Goal: Communication & Community: Share content

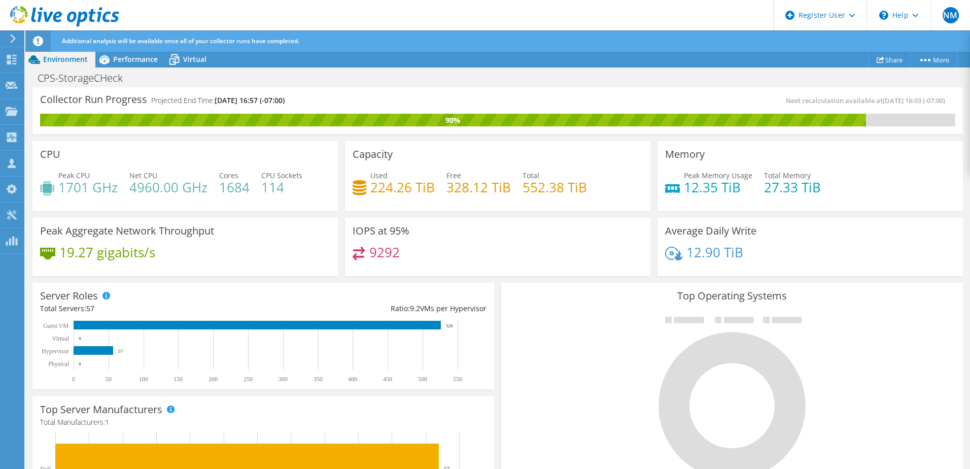
scroll to position [304, 0]
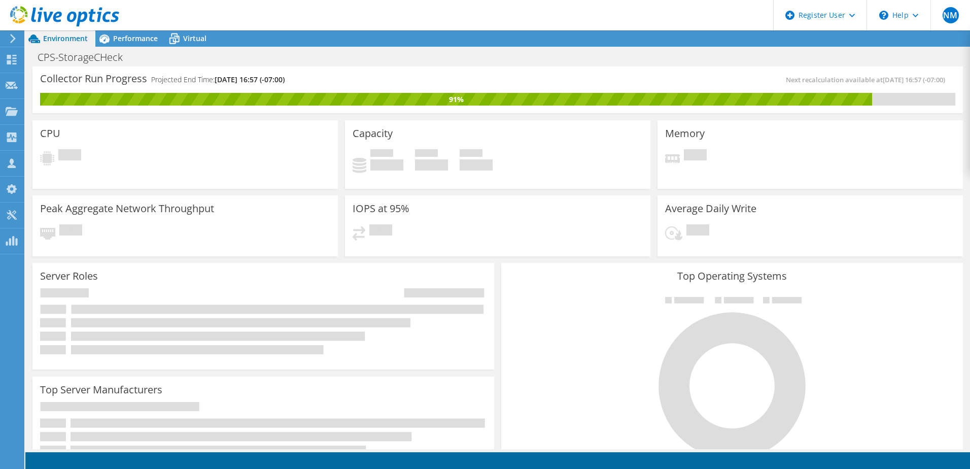
scroll to position [101, 0]
click at [124, 40] on span "Performance" at bounding box center [135, 38] width 45 height 10
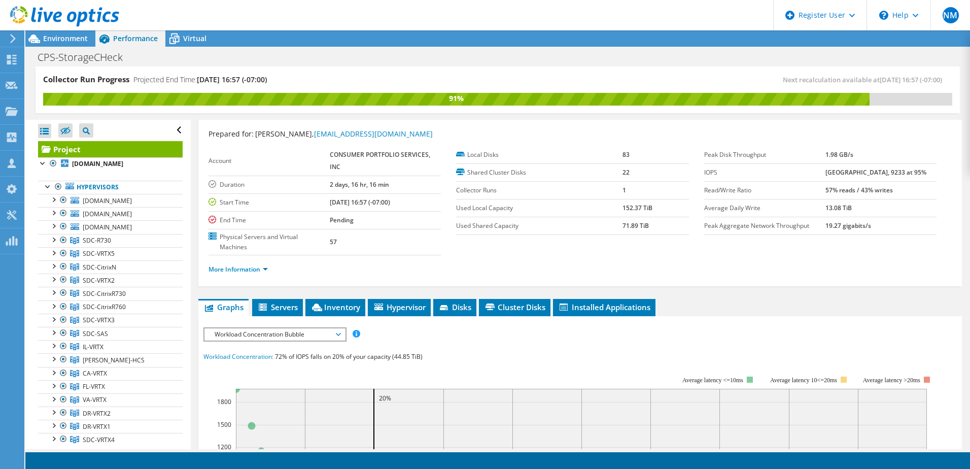
scroll to position [0, 0]
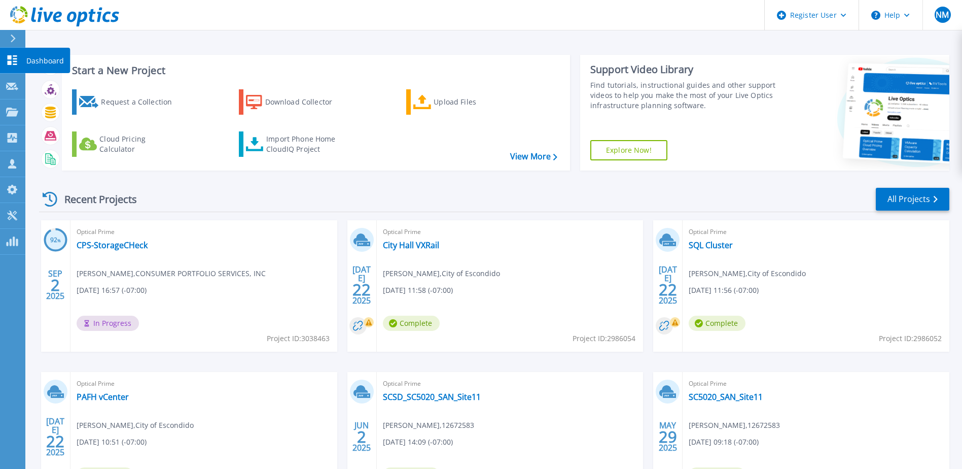
click at [7, 39] on button at bounding box center [12, 39] width 25 height 18
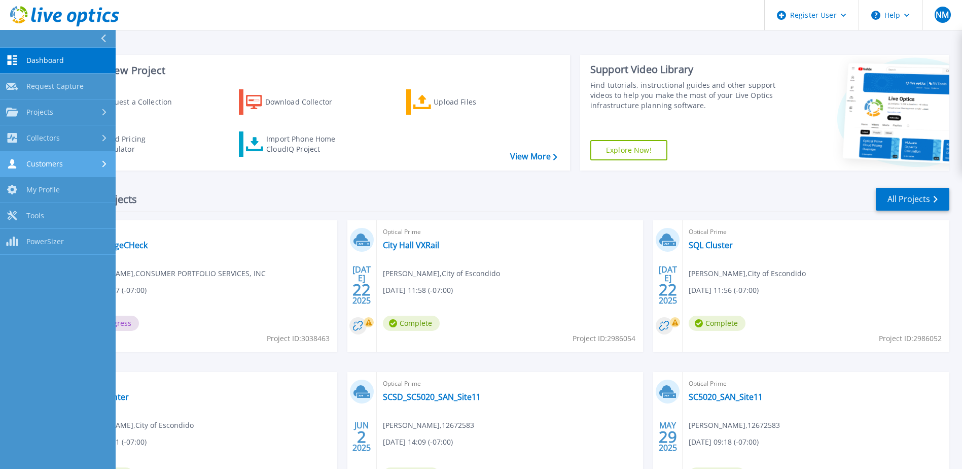
click at [88, 167] on div "Customers" at bounding box center [57, 164] width 103 height 10
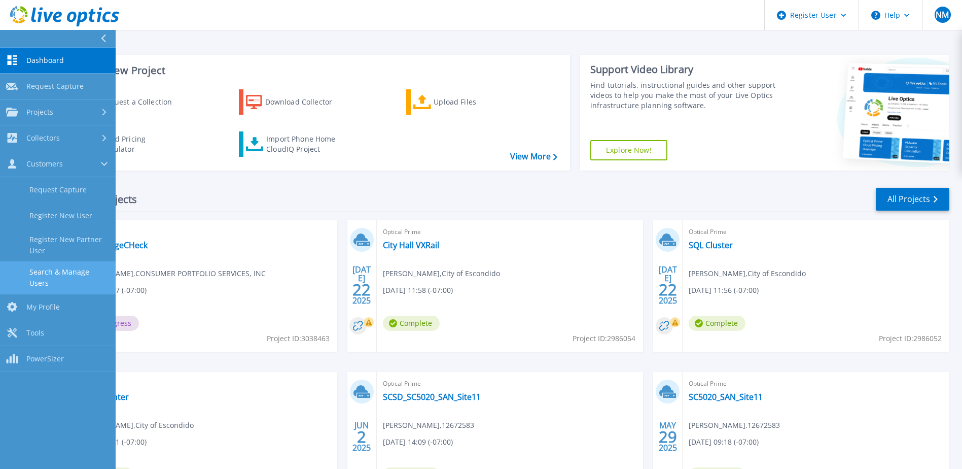
click at [75, 272] on link "Search & Manage Users" at bounding box center [58, 277] width 116 height 32
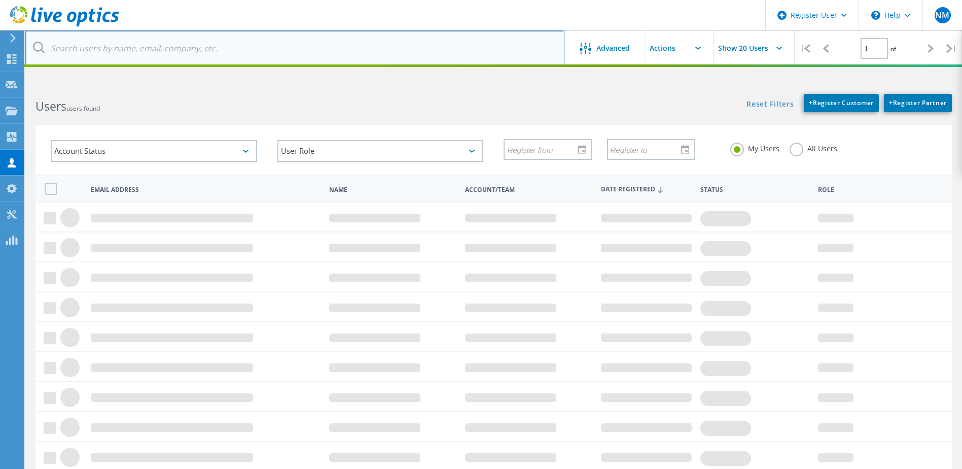
click at [157, 54] on input "text" at bounding box center [294, 47] width 539 height 35
paste input "mailto:jbarnes@niagarawater.com"
drag, startPoint x: 77, startPoint y: 47, endPoint x: -2, endPoint y: 47, distance: 78.6
click at [0, 47] on html "Register User \n Help Explore Helpful Articles Contact Support NM Dell User Ned…" at bounding box center [481, 270] width 962 height 541
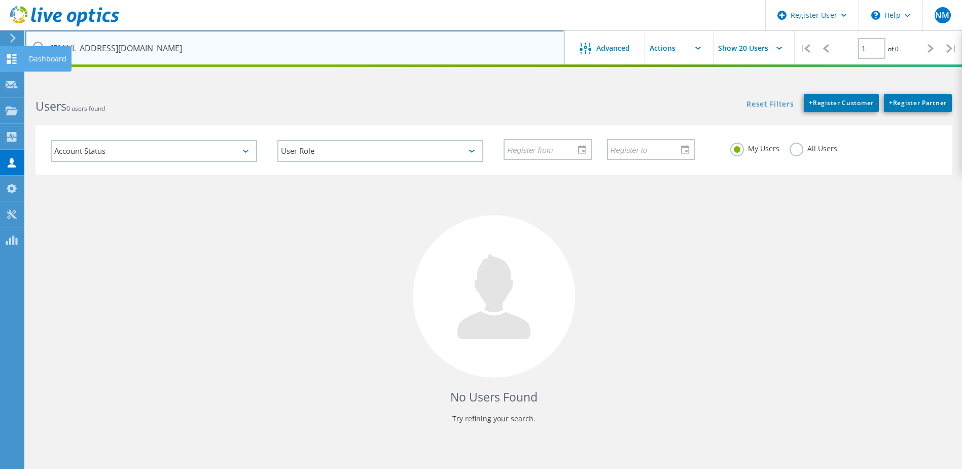
type input "jbarnes@niagarawater.com"
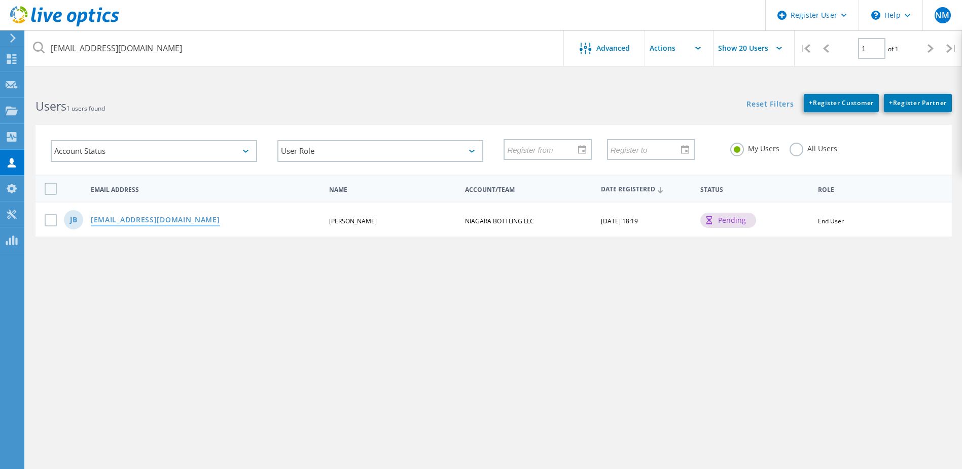
click at [170, 221] on link "jbarnes@niagarawater.com" at bounding box center [155, 220] width 129 height 9
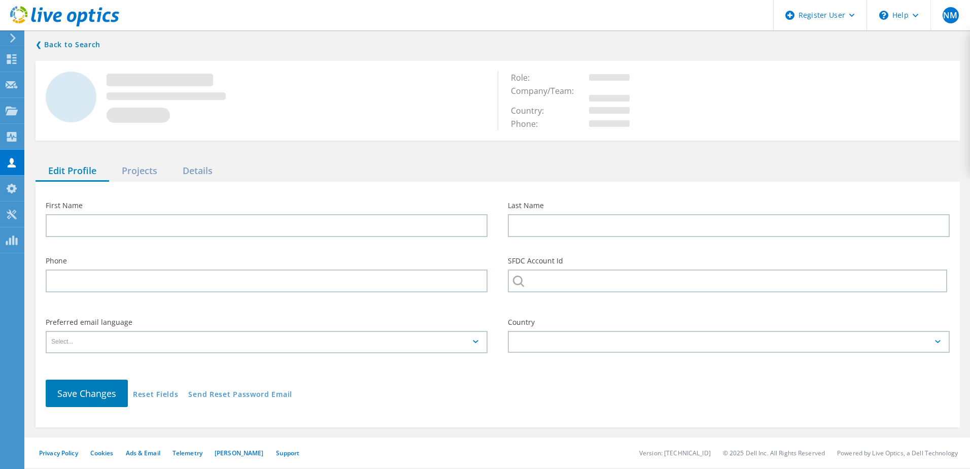
type input "Jeffrey"
type input "Barnes"
type input "NIAGARA BOTTLING LLC"
type input "English"
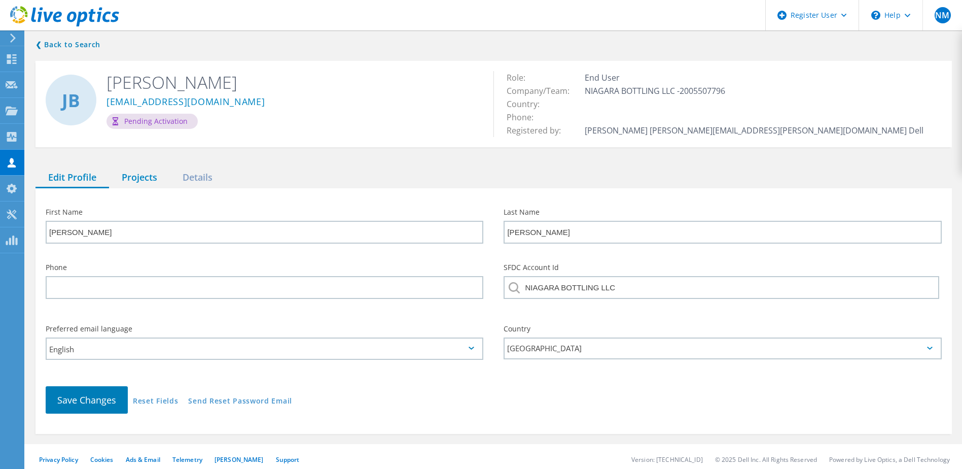
click at [126, 169] on div "Projects" at bounding box center [139, 177] width 61 height 21
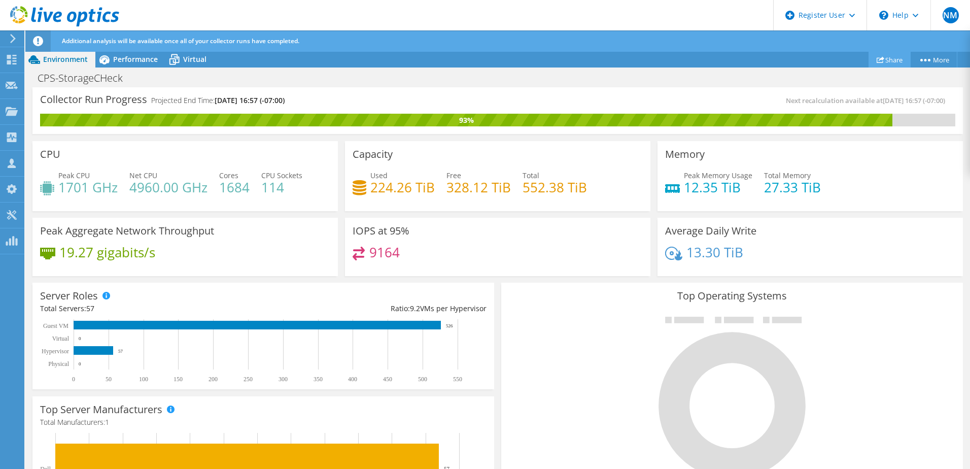
click at [876, 61] on icon at bounding box center [880, 60] width 8 height 8
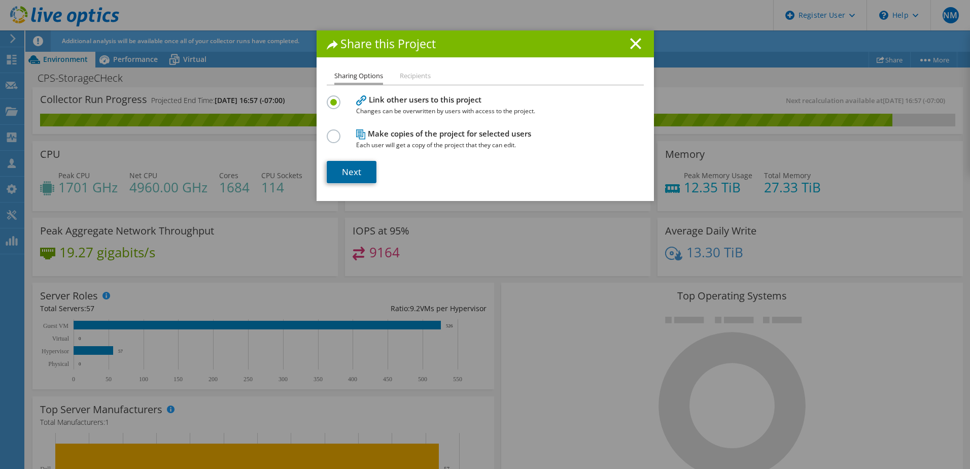
click at [355, 172] on link "Next" at bounding box center [352, 172] width 50 height 22
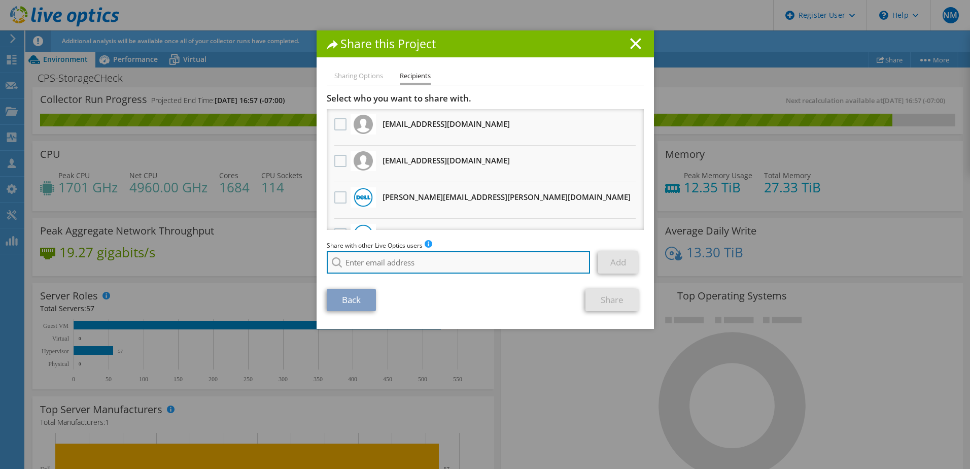
click at [419, 252] on input "search" at bounding box center [459, 262] width 264 height 22
paste input "[EMAIL_ADDRESS][DOMAIN_NAME]"
type input "[EMAIL_ADDRESS][DOMAIN_NAME]"
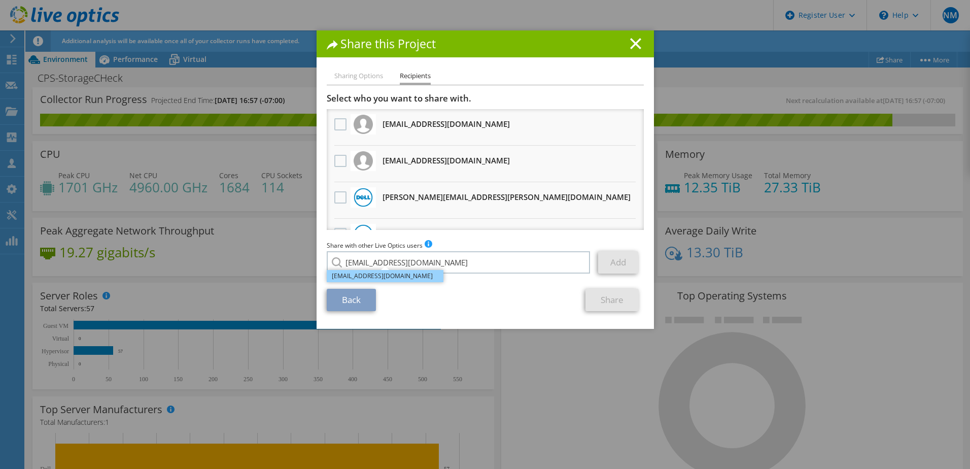
click at [427, 275] on li "[EMAIL_ADDRESS][DOMAIN_NAME]" at bounding box center [385, 276] width 117 height 12
click at [610, 258] on link "Add" at bounding box center [618, 262] width 40 height 22
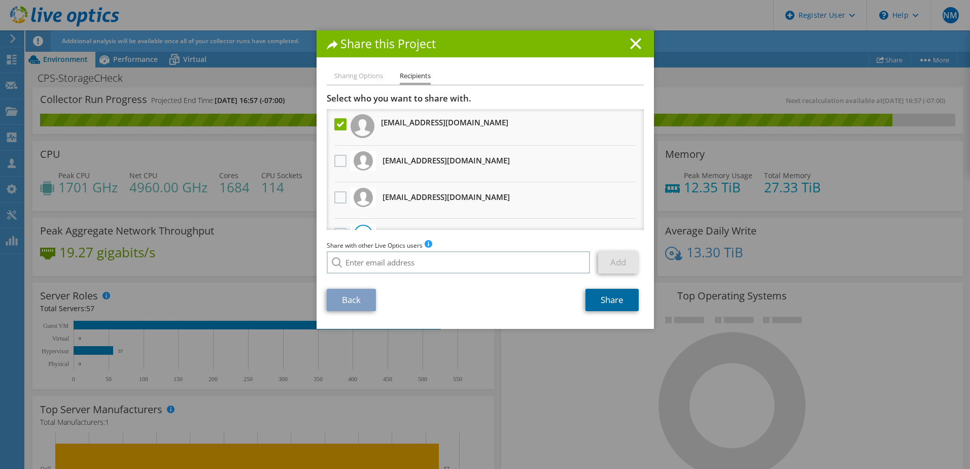
click at [610, 297] on link "Share" at bounding box center [611, 300] width 53 height 22
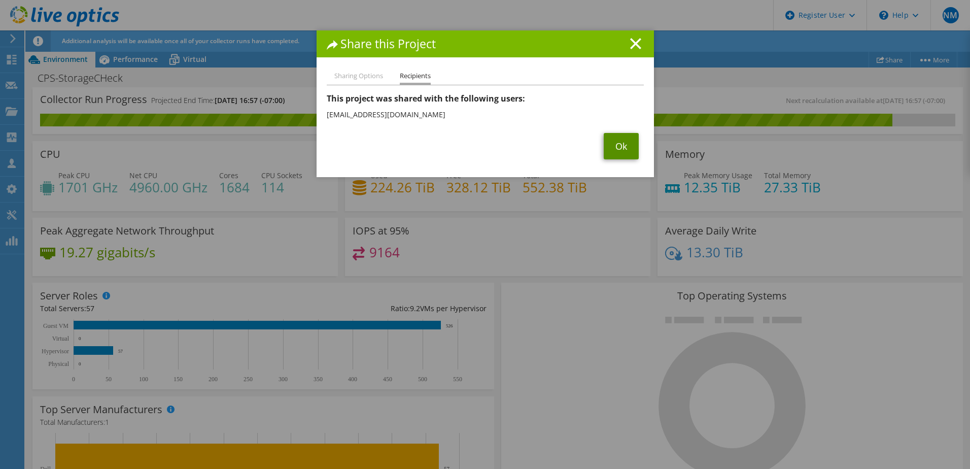
click at [617, 152] on link "Ok" at bounding box center [620, 146] width 35 height 26
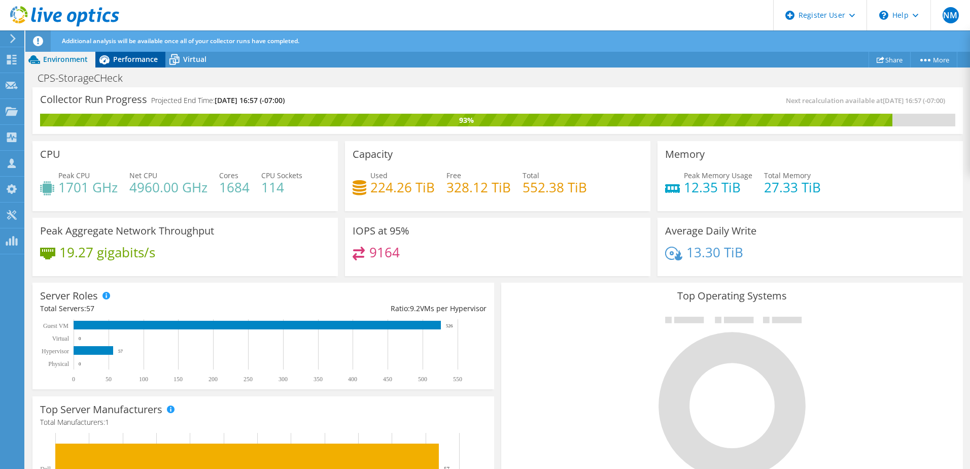
click at [123, 63] on span "Performance" at bounding box center [135, 59] width 45 height 10
